Goal: Information Seeking & Learning: Learn about a topic

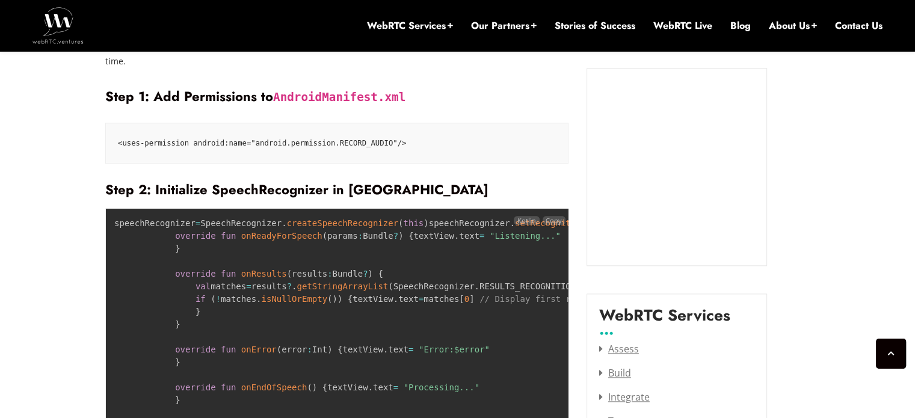
scroll to position [1336, 0]
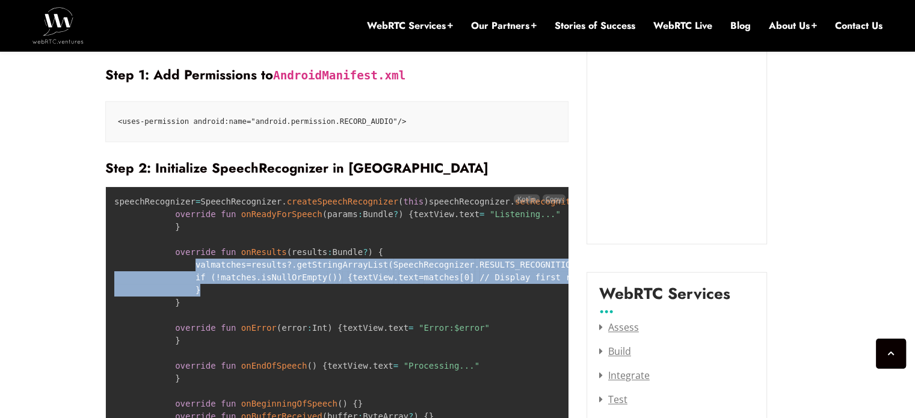
drag, startPoint x: 188, startPoint y: 255, endPoint x: 202, endPoint y: 288, distance: 36.1
click at [202, 288] on pre "speechRecognizer = SpeechRecognizer . createSpeechRecognizer ( this ) speechRec…" at bounding box center [336, 366] width 463 height 359
copy code "val matches = results ? . getStringArrayList ( SpeechRecognizer . RESULTS_RECOG…"
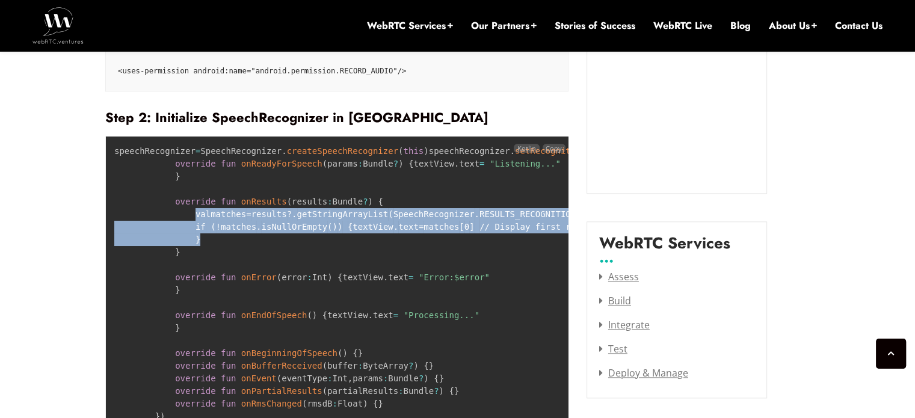
scroll to position [1517, 0]
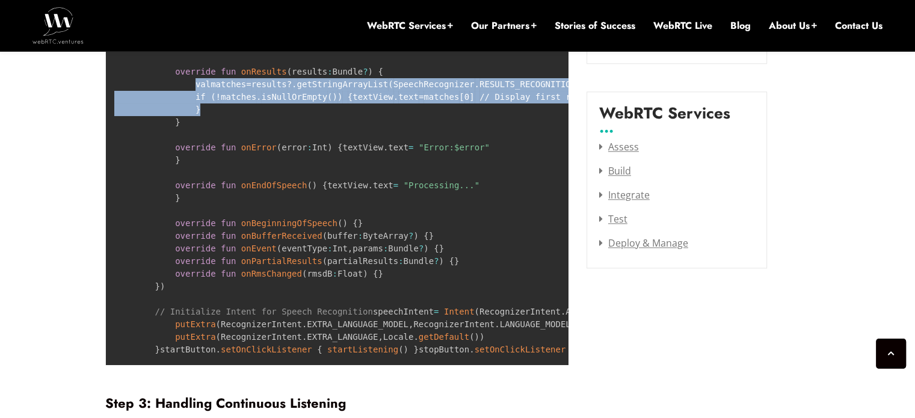
drag, startPoint x: 332, startPoint y: 212, endPoint x: 185, endPoint y: 211, distance: 147.5
click at [185, 211] on pre "speechRecognizer = SpeechRecognizer . createSpeechRecognizer ( this ) speechRec…" at bounding box center [336, 185] width 463 height 359
copy code "textView . text = "Processing...""
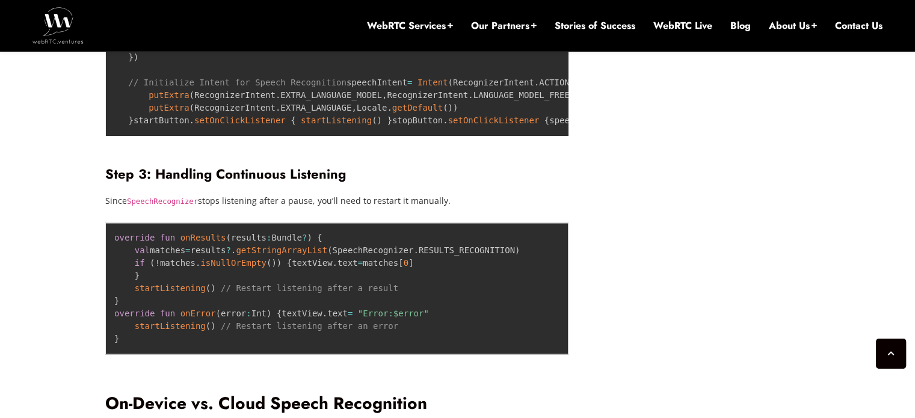
scroll to position [1818, 0]
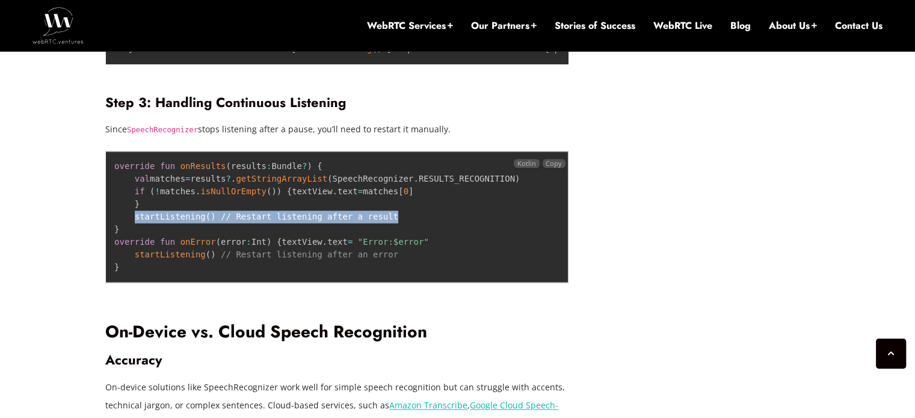
drag, startPoint x: 130, startPoint y: 316, endPoint x: 443, endPoint y: 320, distance: 313.0
click at [443, 283] on pre "override fun onResults ( results : Bundle ? ) { val matches = results ? . getSt…" at bounding box center [336, 217] width 463 height 132
copy code "startListening ( ) // Restart listening after a result"
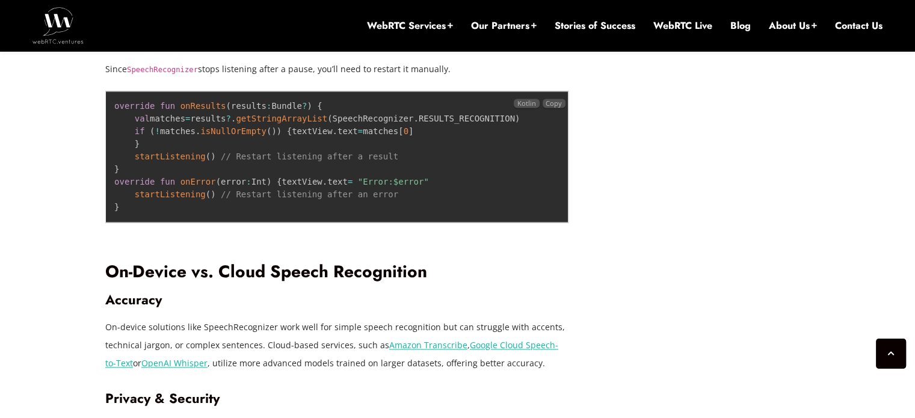
click at [253, 223] on pre "override fun onResults ( results : Bundle ? ) { val matches = results ? . getSt…" at bounding box center [336, 157] width 463 height 132
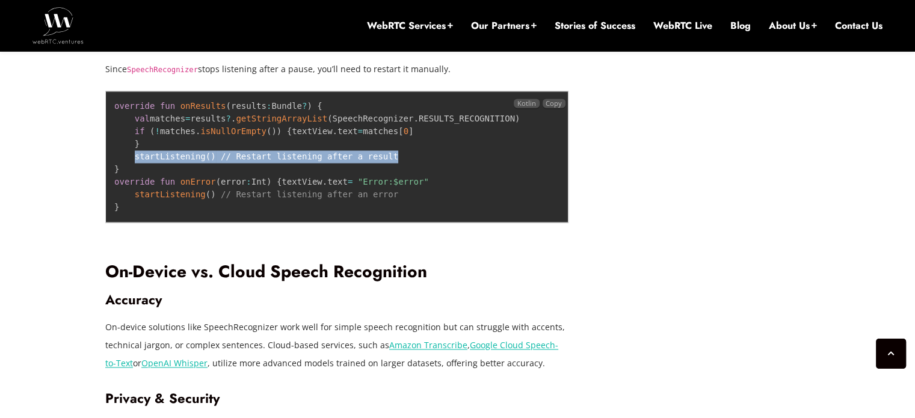
drag, startPoint x: 384, startPoint y: 252, endPoint x: 135, endPoint y: 255, distance: 249.2
click at [135, 223] on pre "override fun onResults ( results : Bundle ? ) { val matches = results ? . getSt…" at bounding box center [336, 157] width 463 height 132
copy code "startListening ( ) // Restart listening after a result"
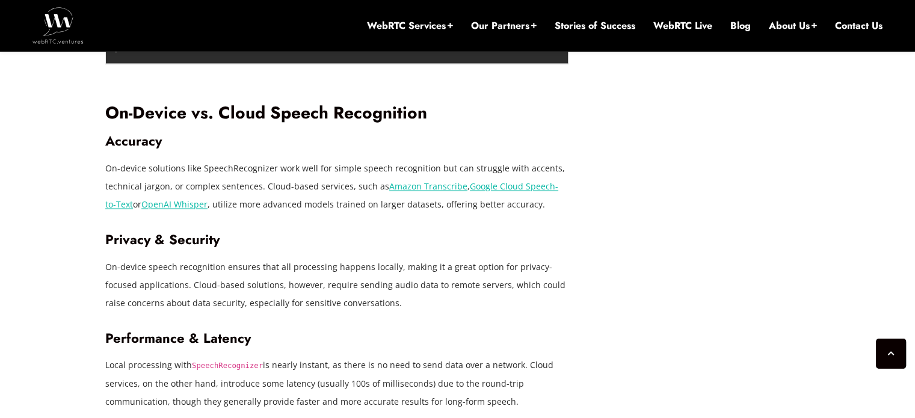
scroll to position [2058, 0]
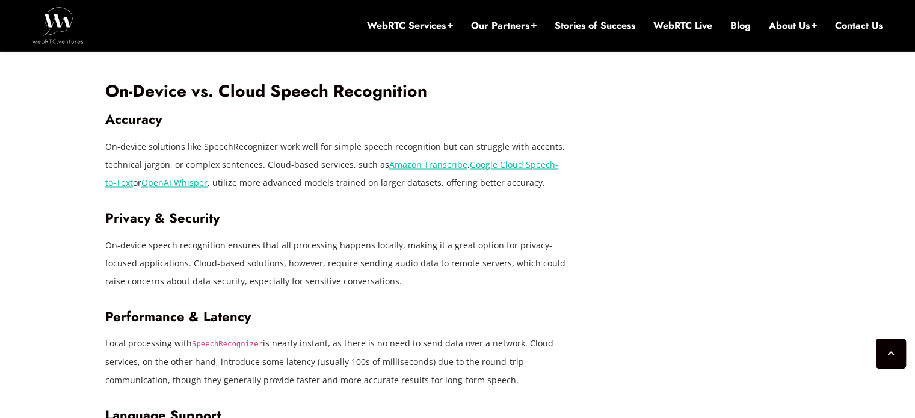
click at [329, 226] on h3 "Privacy & Security" at bounding box center [336, 218] width 463 height 16
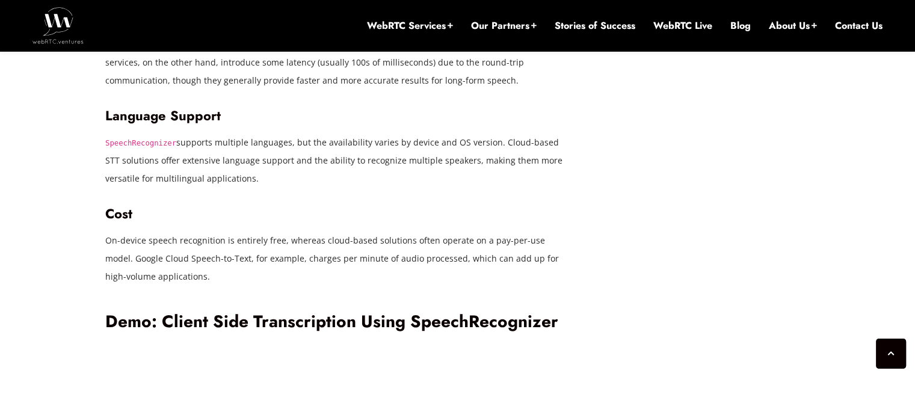
scroll to position [2359, 0]
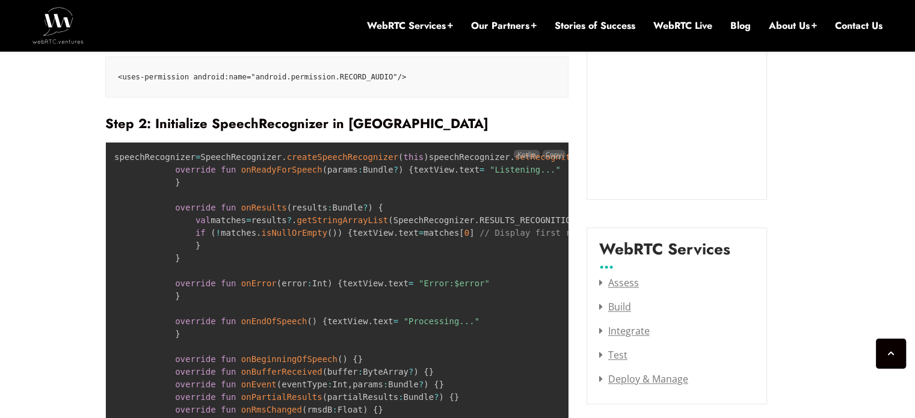
scroll to position [1378, 0]
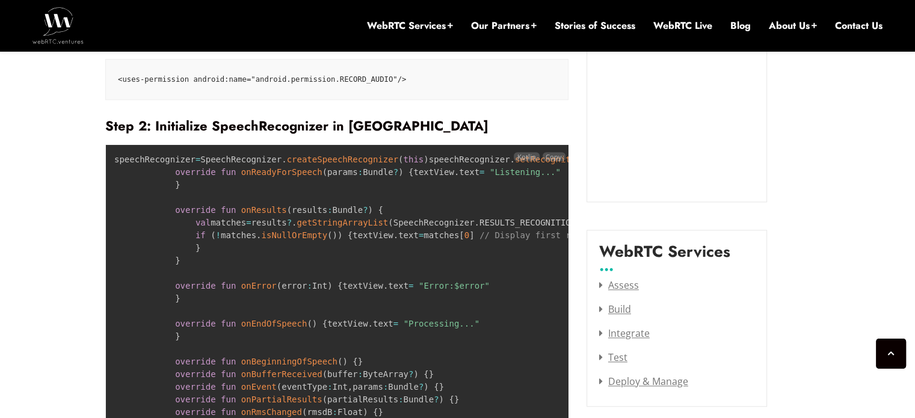
click at [347, 221] on pre "speechRecognizer = SpeechRecognizer . createSpeechRecognizer ( this ) speechRec…" at bounding box center [336, 323] width 463 height 359
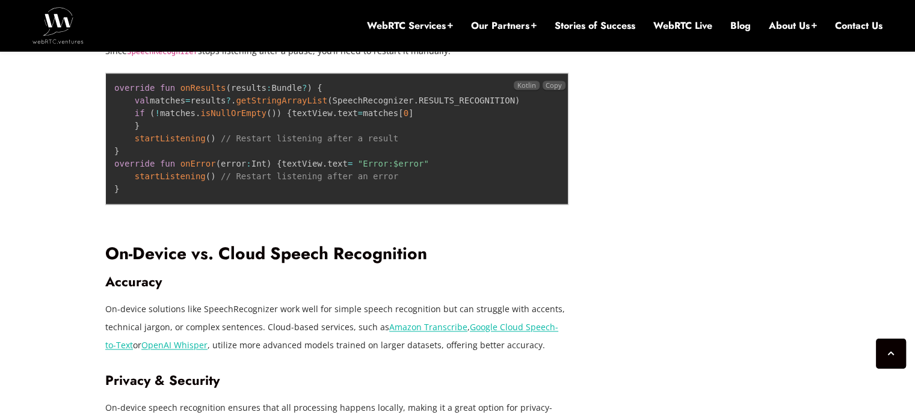
scroll to position [1925, 0]
